Goal: Communication & Community: Share content

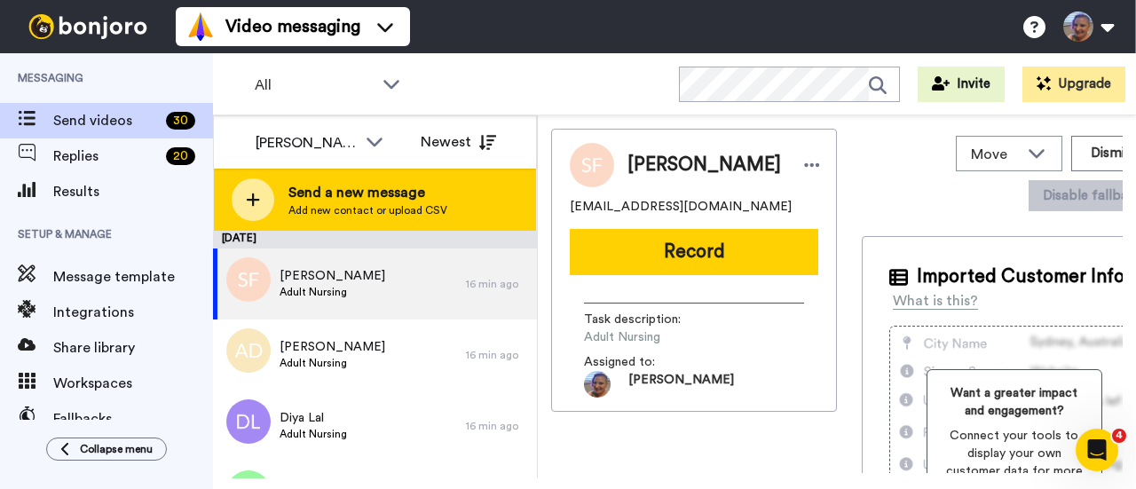
click at [257, 189] on div at bounding box center [253, 199] width 43 height 43
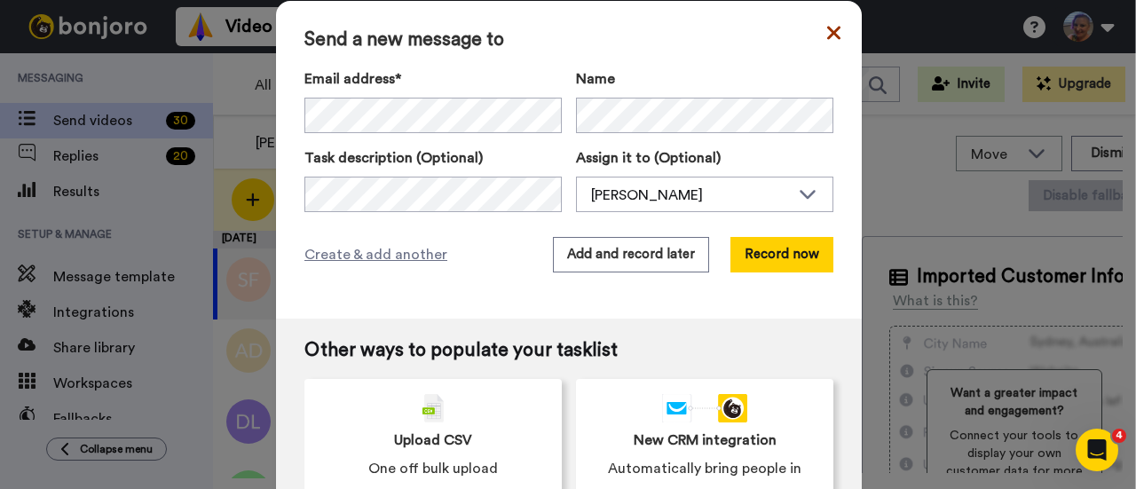
click at [827, 38] on icon at bounding box center [833, 32] width 13 height 21
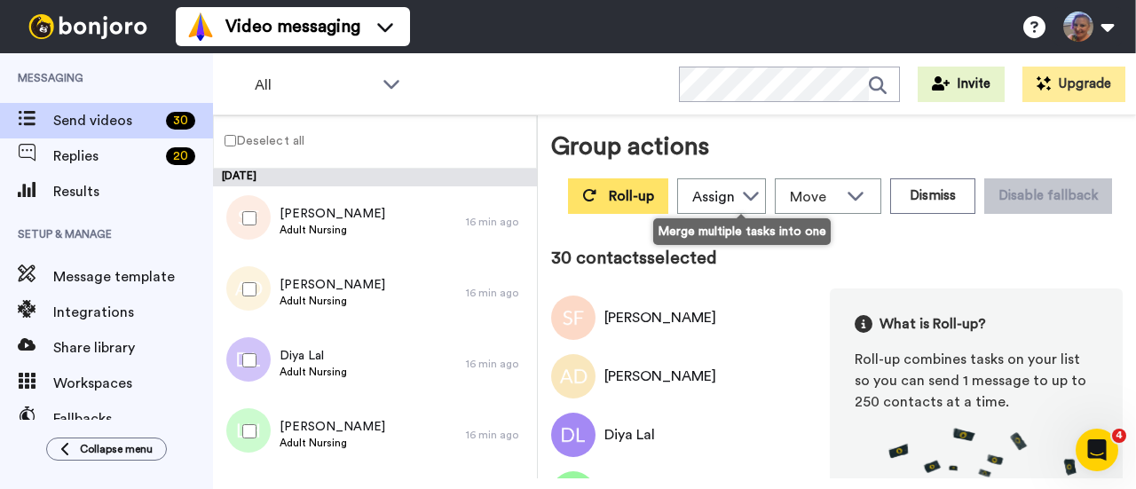
click at [654, 193] on span "Roll-up" at bounding box center [631, 196] width 45 height 14
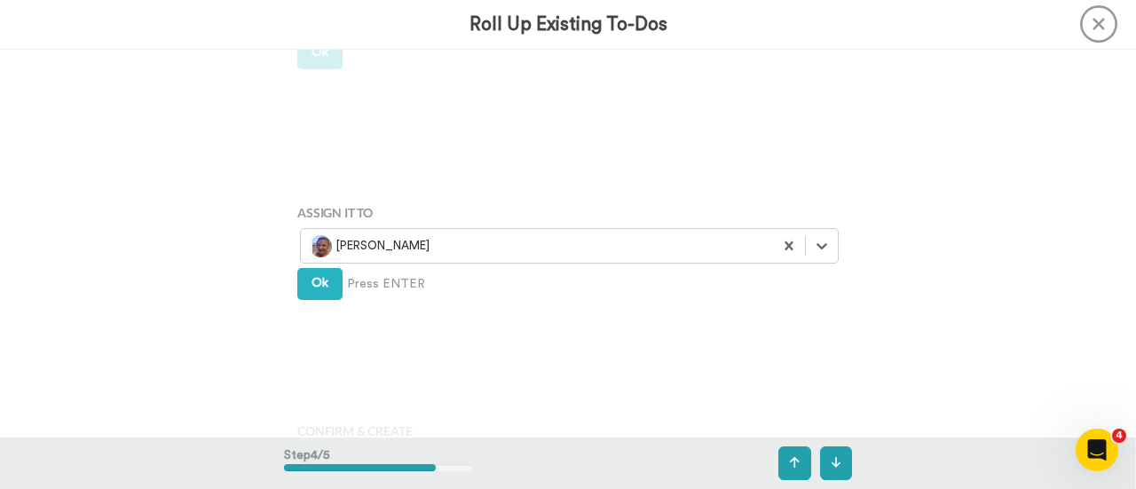
scroll to position [1150, 0]
click at [321, 281] on span "Ok" at bounding box center [320, 280] width 17 height 12
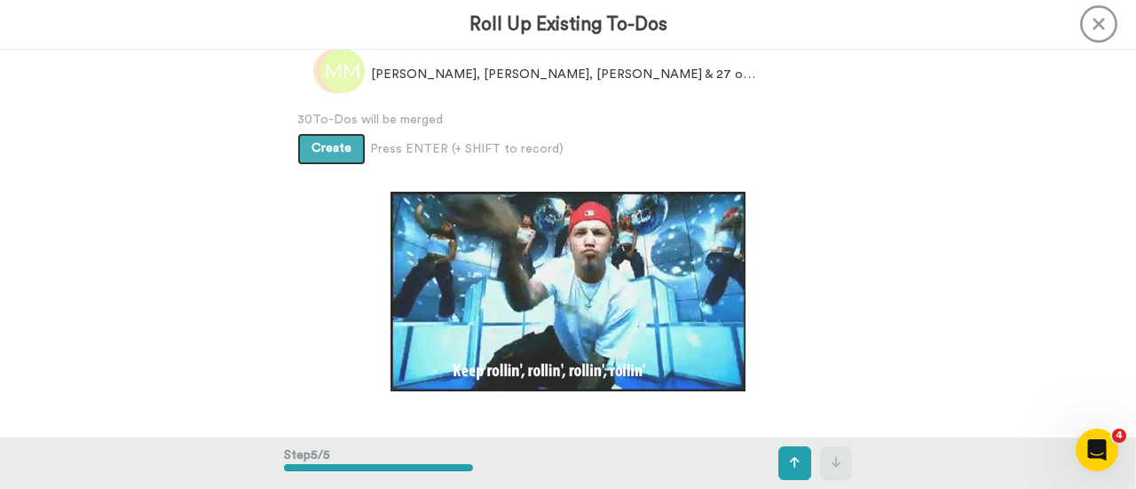
scroll to position [1554, 0]
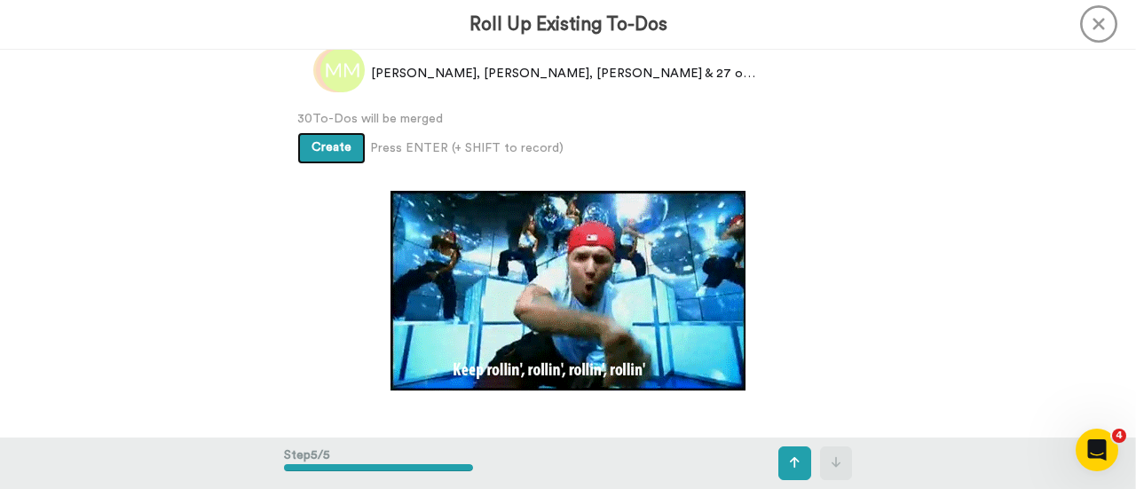
click at [321, 157] on button "Create" at bounding box center [331, 148] width 68 height 32
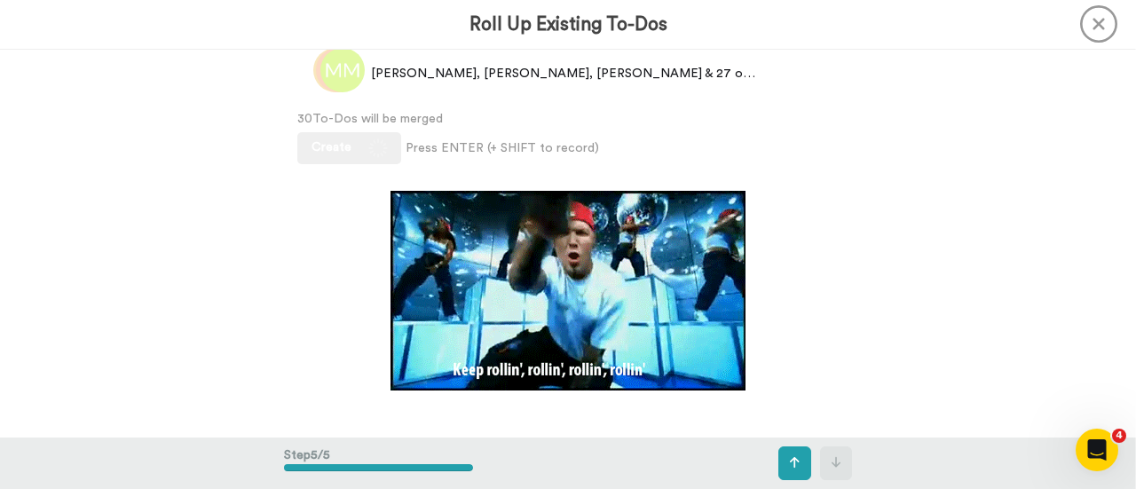
scroll to position [1370, 0]
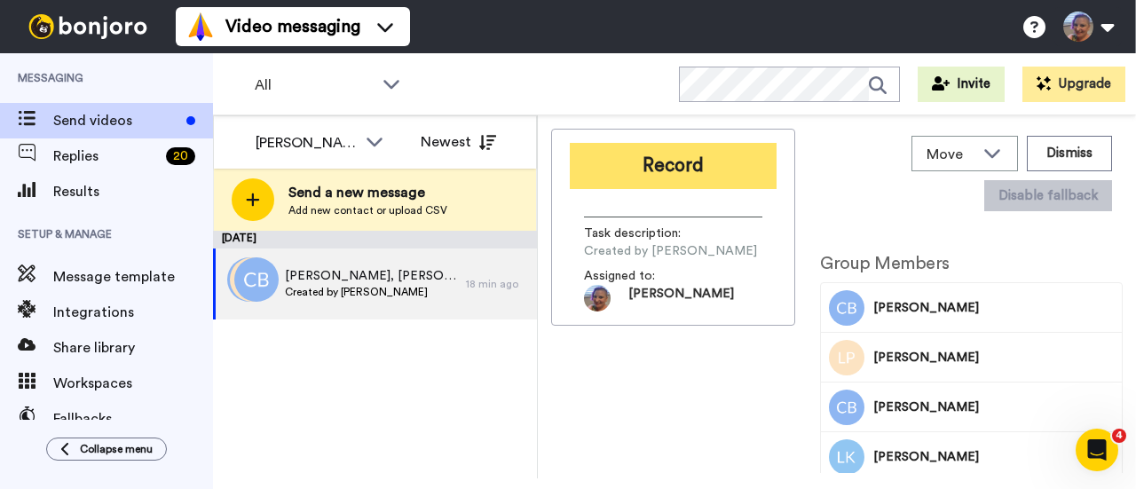
click at [702, 173] on button "Record" at bounding box center [673, 166] width 207 height 46
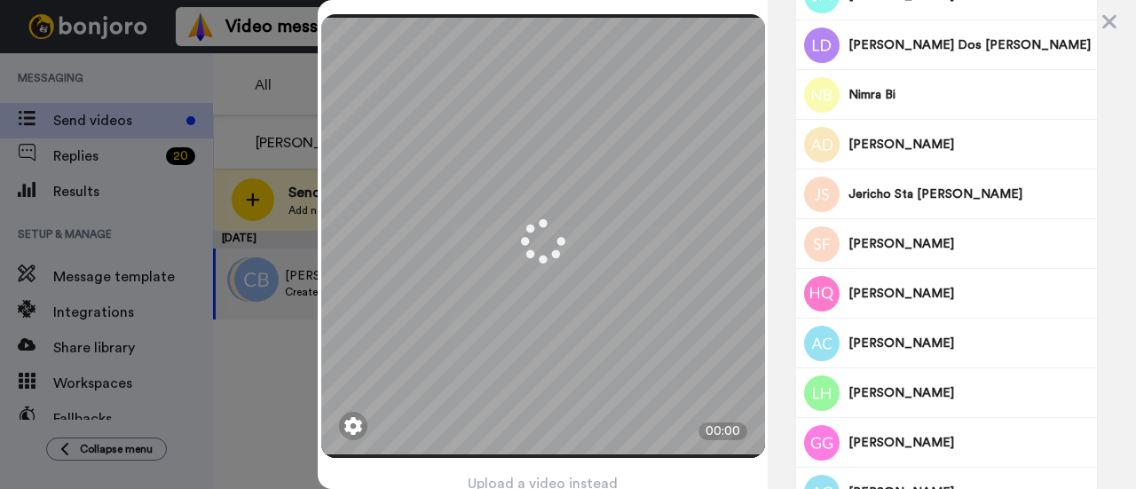
scroll to position [1285, 0]
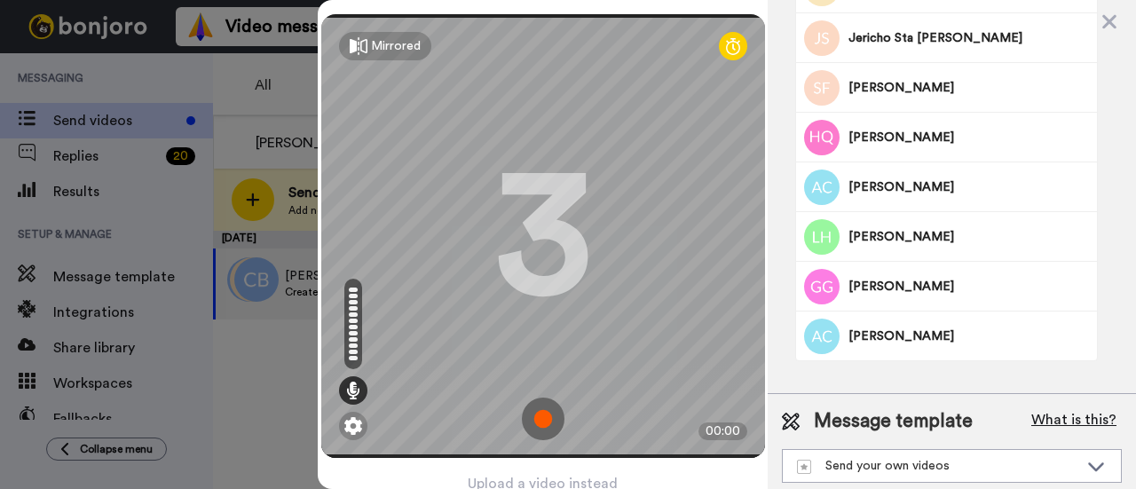
click at [1035, 408] on button "What is this?" at bounding box center [1074, 421] width 96 height 27
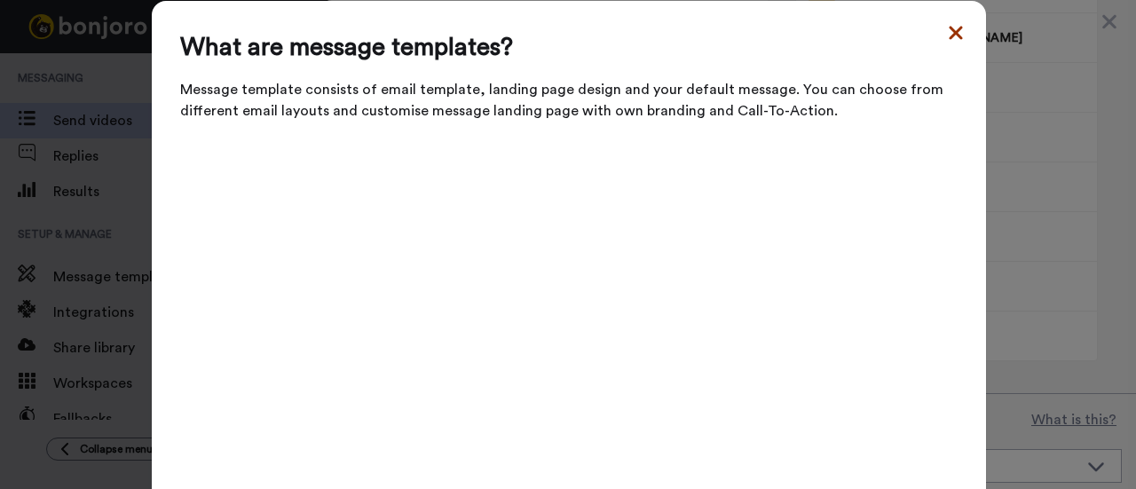
click at [947, 33] on icon at bounding box center [956, 32] width 18 height 21
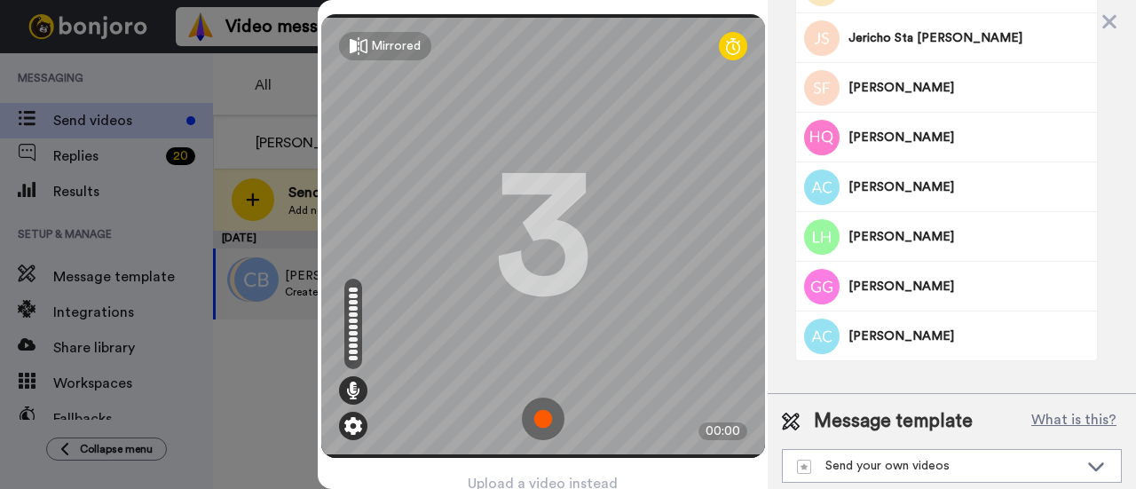
click at [346, 420] on img at bounding box center [353, 426] width 18 height 18
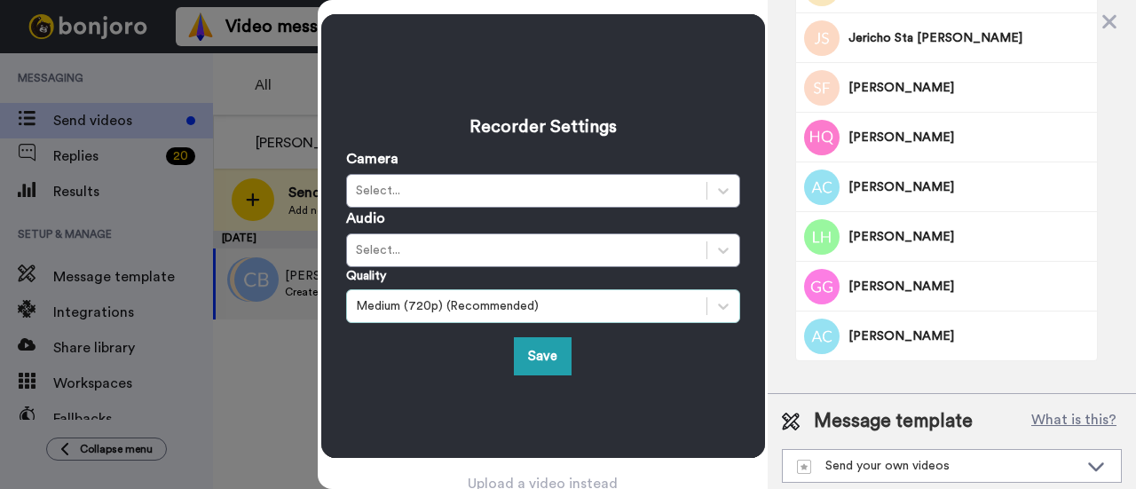
click at [476, 314] on div "Medium (720p) (Recommended)" at bounding box center [543, 306] width 394 height 34
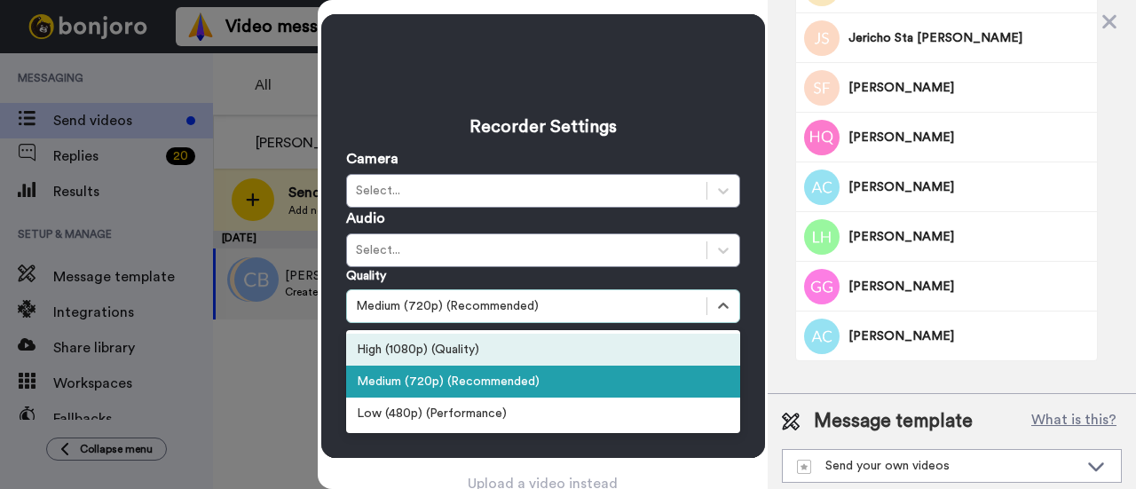
click at [463, 337] on div "High (1080p) (Quality)" at bounding box center [543, 350] width 394 height 32
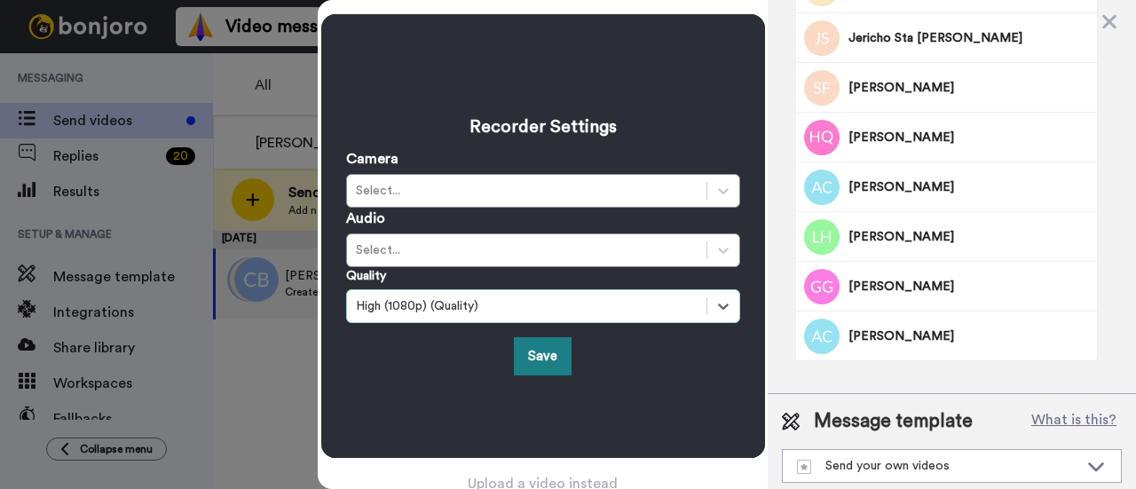
click at [527, 345] on button "Save" at bounding box center [543, 356] width 58 height 38
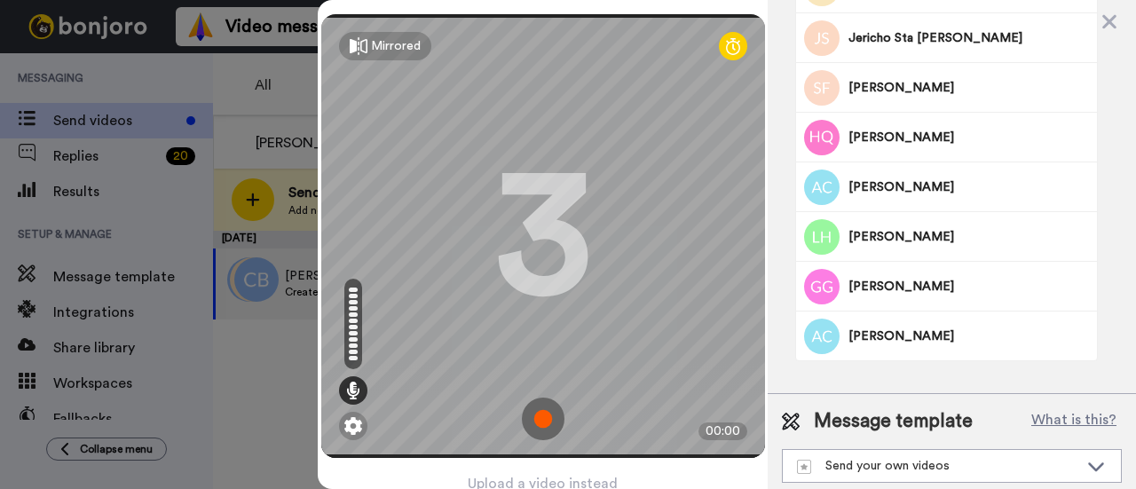
click at [537, 399] on img at bounding box center [543, 419] width 43 height 43
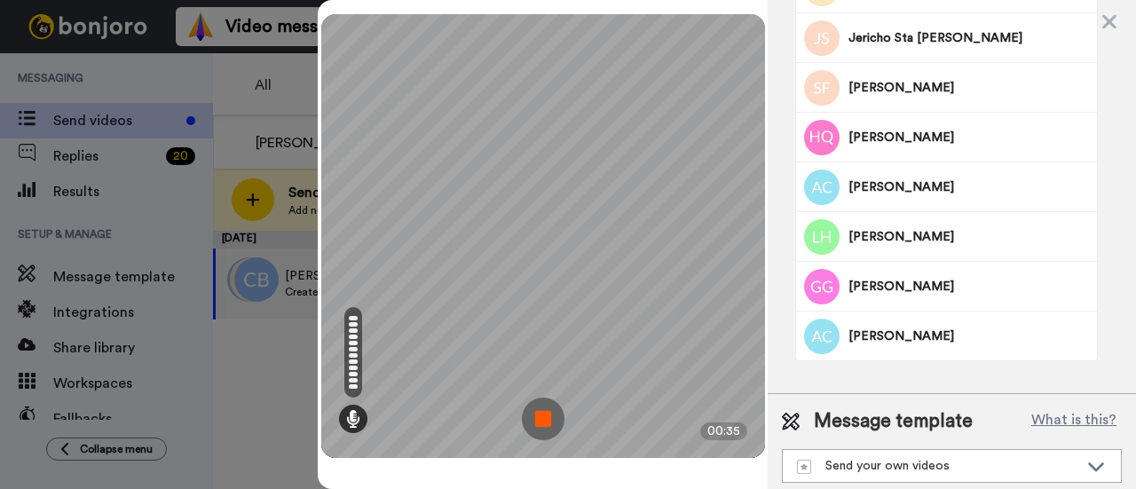
click at [556, 418] on img at bounding box center [543, 419] width 43 height 43
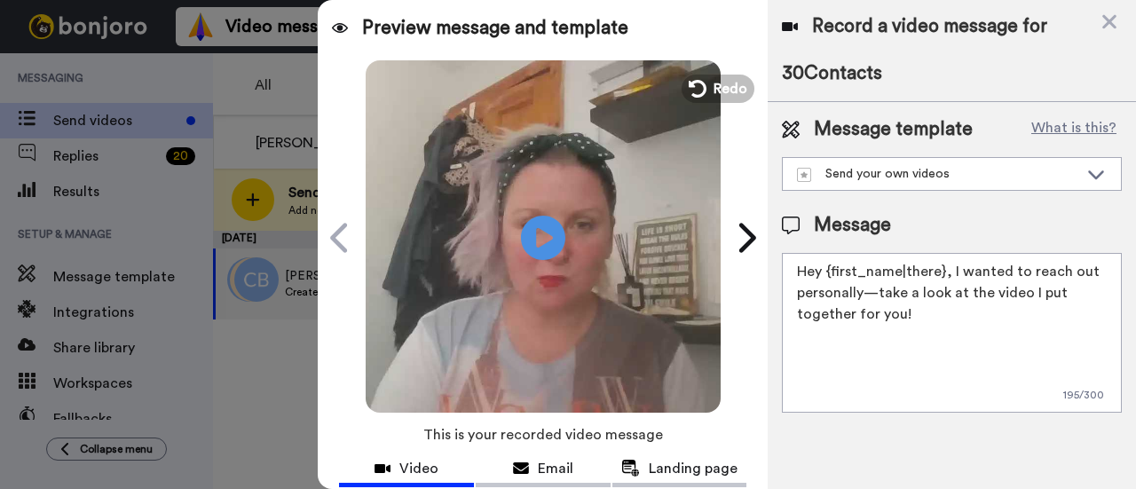
scroll to position [0, 0]
drag, startPoint x: 919, startPoint y: 316, endPoint x: 779, endPoint y: 263, distance: 149.2
click at [779, 263] on div "Message template What is this? Send your own videos Generic welcome template 20…" at bounding box center [952, 264] width 368 height 325
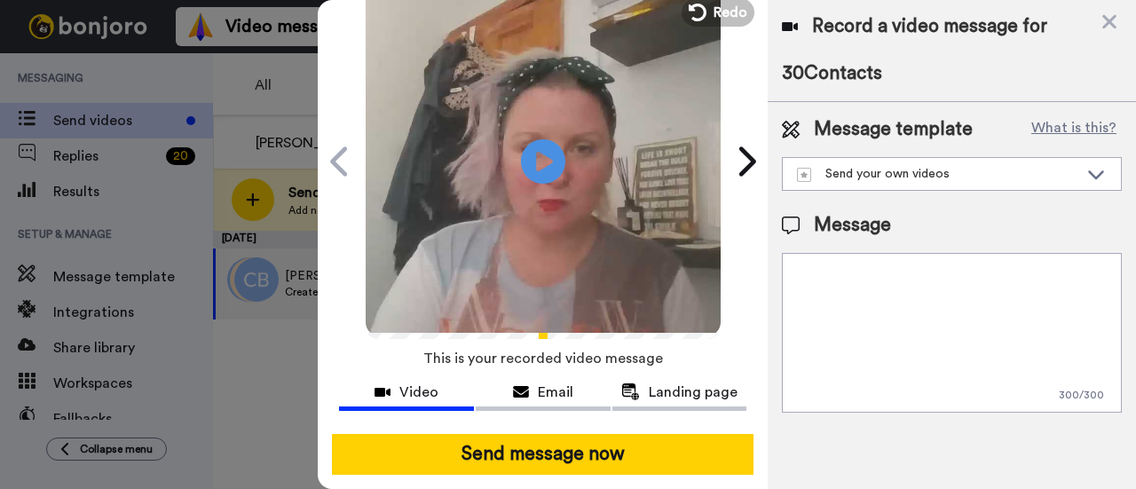
scroll to position [99, 0]
click at [1110, 16] on icon at bounding box center [1110, 22] width 18 height 22
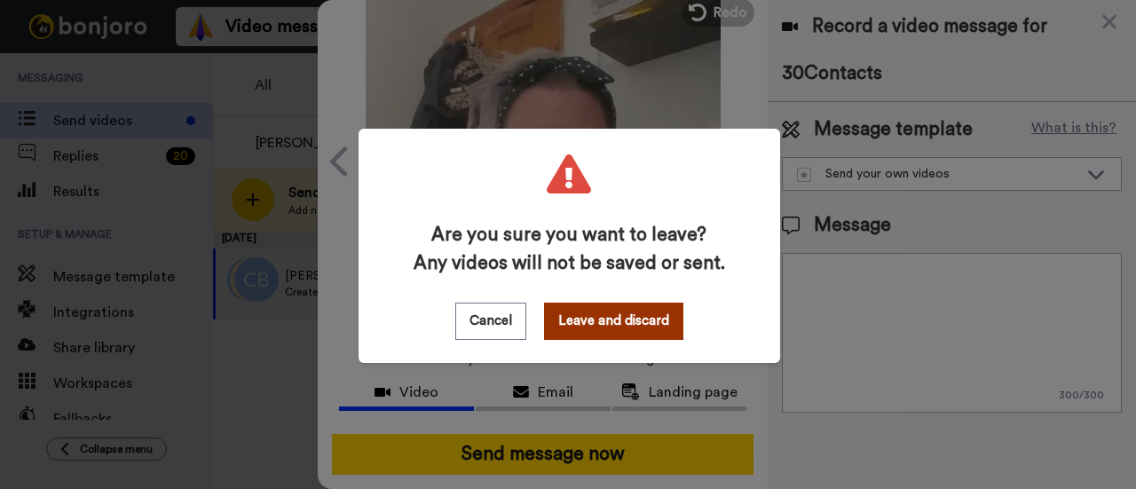
click at [629, 315] on button "Leave and discard" at bounding box center [613, 321] width 139 height 37
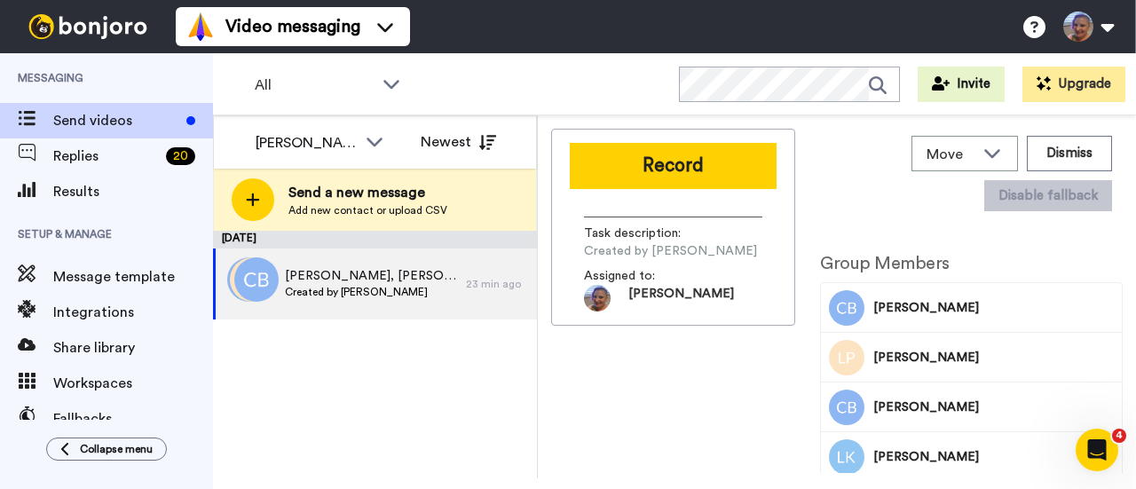
scroll to position [0, 0]
